Goal: Information Seeking & Learning: Learn about a topic

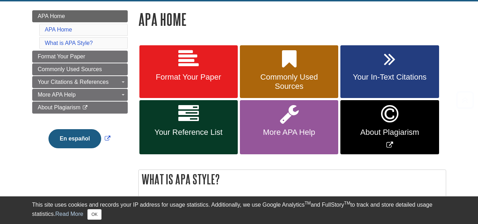
scroll to position [142, 0]
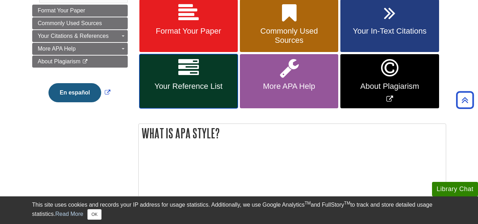
click at [201, 90] on span "Your Reference List" at bounding box center [189, 86] width 88 height 9
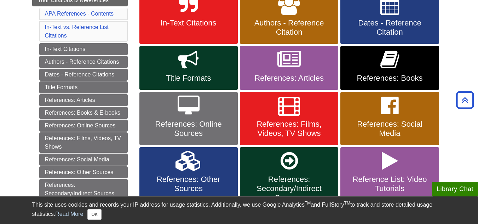
scroll to position [177, 0]
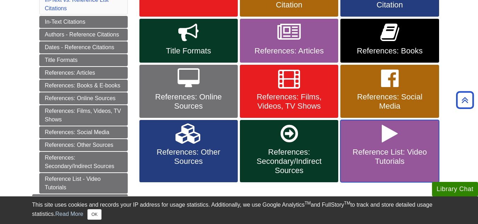
click at [367, 163] on span "Reference List: Video Tutorials" at bounding box center [390, 157] width 88 height 18
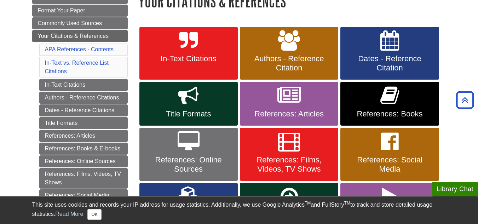
scroll to position [106, 0]
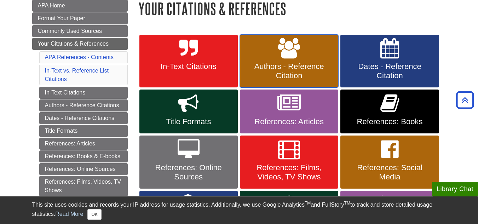
click at [295, 74] on span "Authors - Reference Citation" at bounding box center [289, 71] width 88 height 18
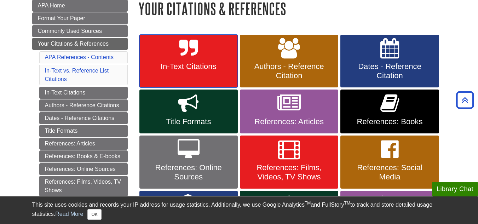
click at [211, 69] on span "In-Text Citations" at bounding box center [189, 66] width 88 height 9
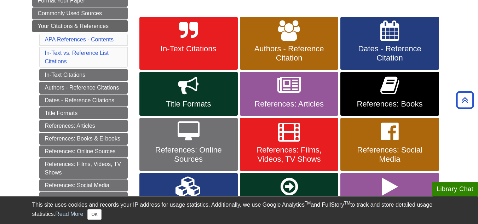
scroll to position [142, 0]
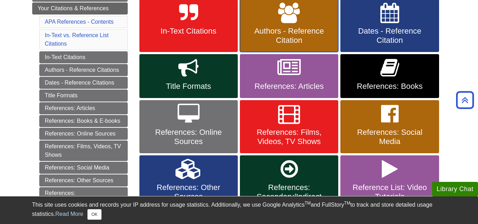
click at [307, 31] on span "Authors - Reference Citation" at bounding box center [289, 36] width 88 height 18
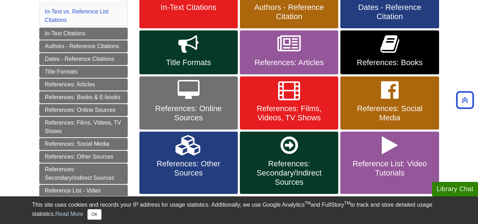
scroll to position [177, 0]
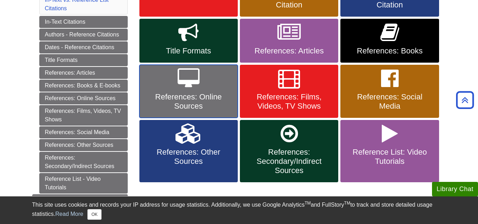
click at [208, 94] on span "References: Online Sources" at bounding box center [189, 101] width 88 height 18
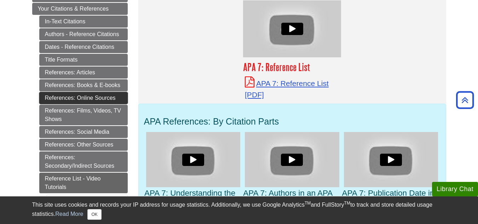
scroll to position [142, 0]
click at [84, 92] on link "References: Online Sources" at bounding box center [83, 98] width 88 height 12
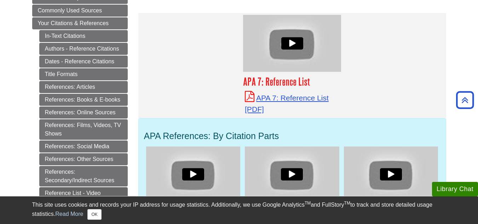
scroll to position [106, 0]
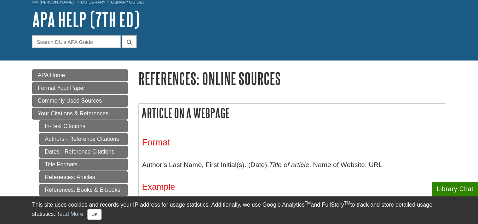
scroll to position [71, 0]
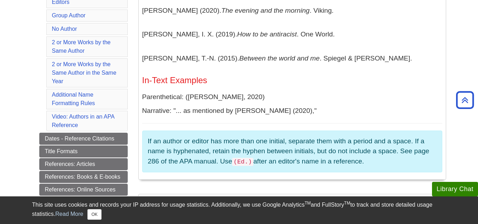
scroll to position [142, 0]
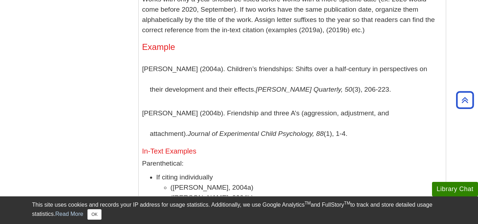
scroll to position [2548, 0]
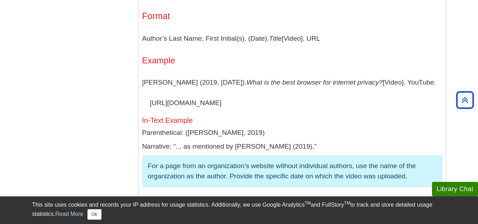
scroll to position [2017, 0]
